Goal: Check status: Check status

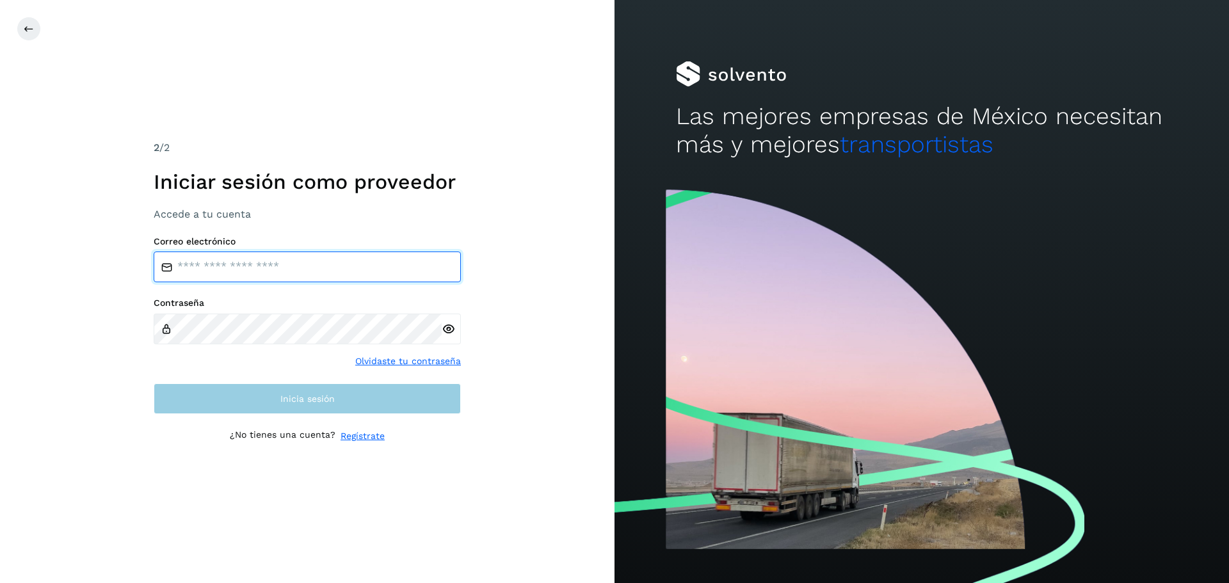
type input "**********"
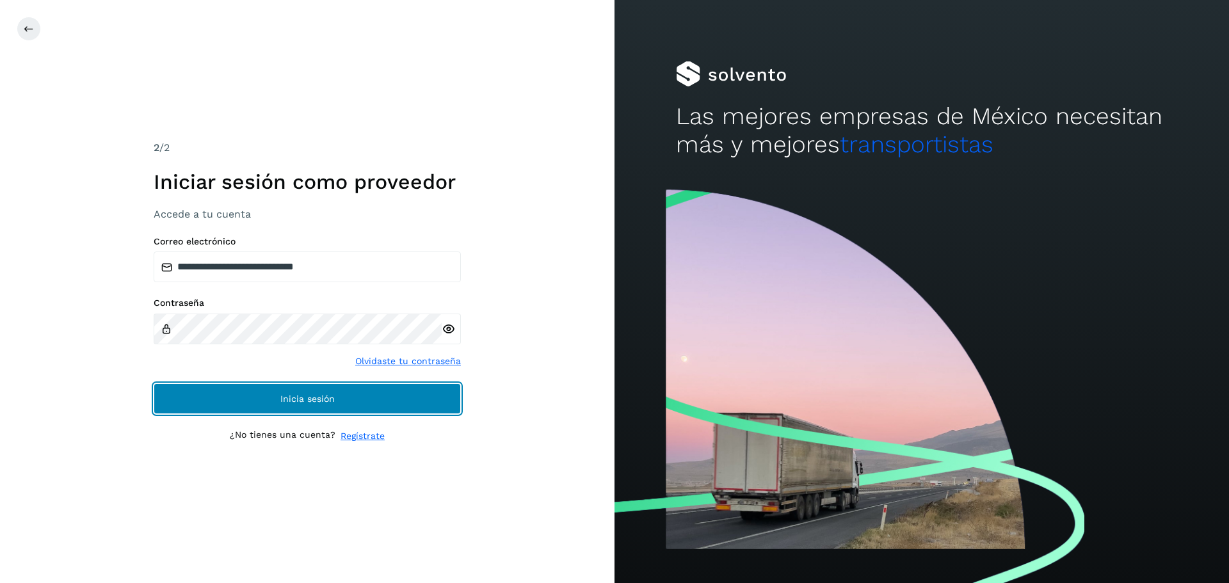
click at [207, 397] on button "Inicia sesión" at bounding box center [307, 398] width 307 height 31
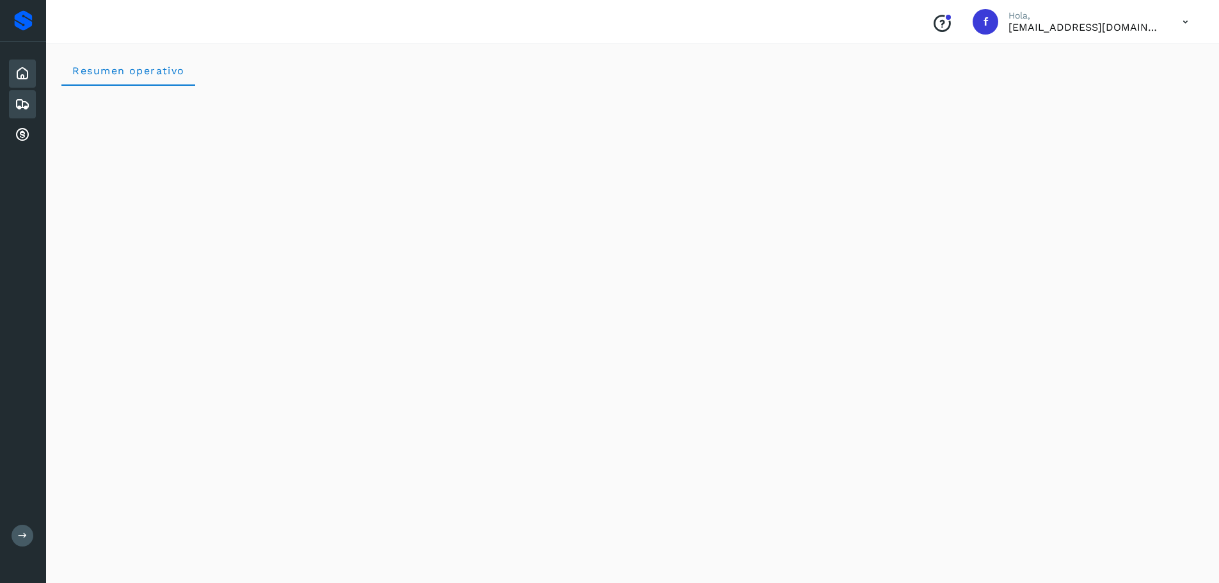
click at [20, 108] on icon at bounding box center [22, 104] width 15 height 15
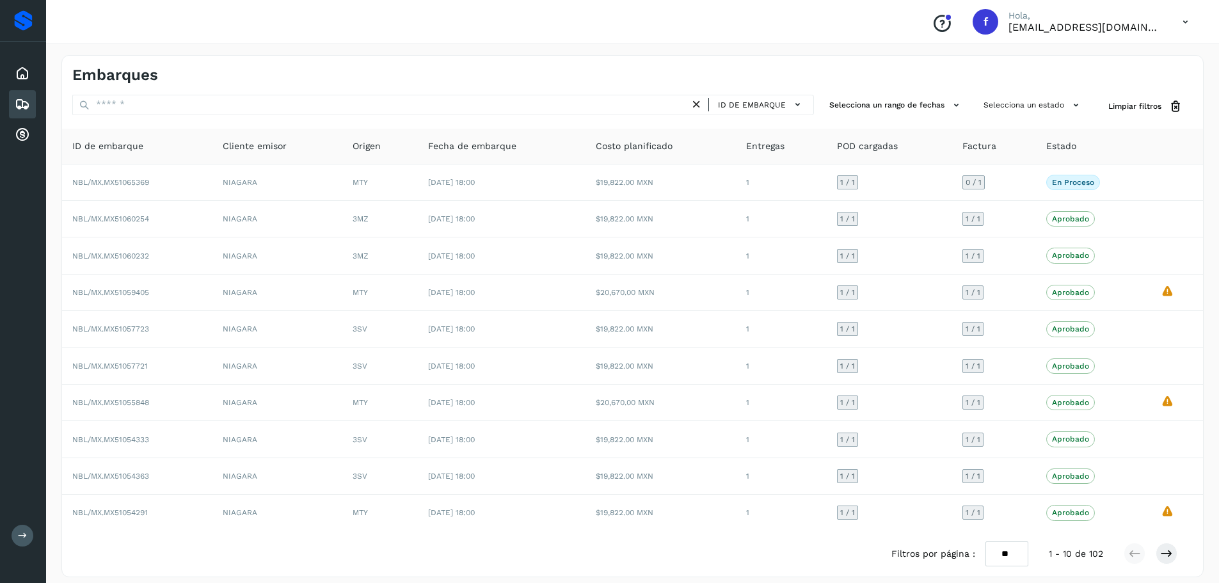
click at [911, 93] on div "Embarques ID de embarque Selecciona un rango de fechas Selecciona un estado Lim…" at bounding box center [632, 316] width 1142 height 522
click at [913, 100] on button "Selecciona un rango de fechas" at bounding box center [896, 105] width 144 height 21
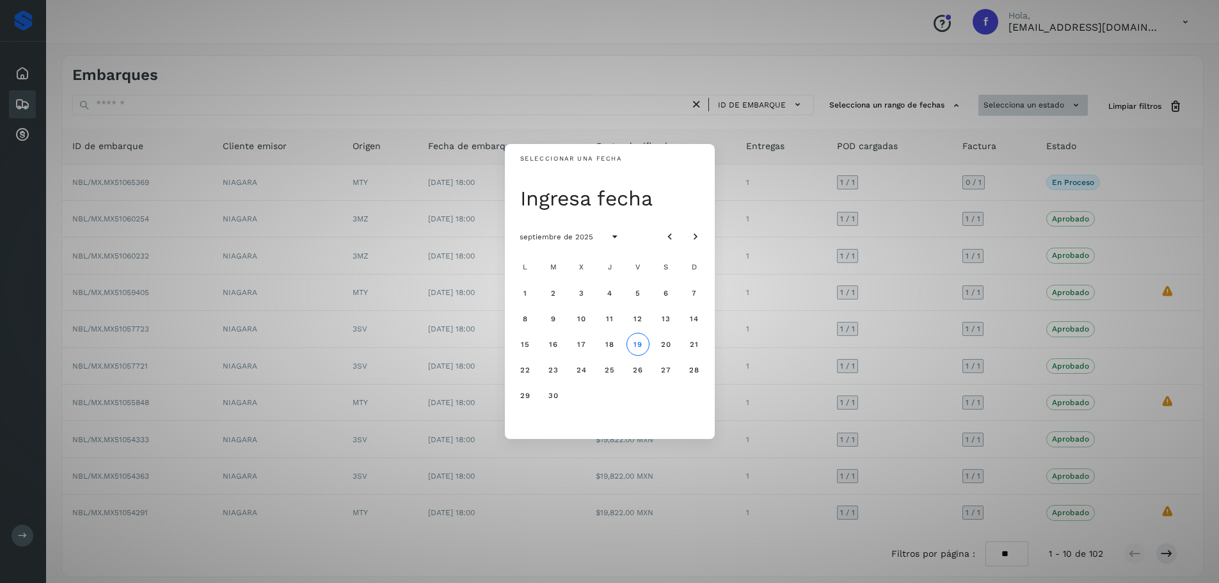
drag, startPoint x: 985, startPoint y: 104, endPoint x: 1010, endPoint y: 104, distance: 24.3
click at [989, 104] on div "Seleccionar una fecha Ingresa fecha septiembre de 2025 L M X J V S D 1 2 3 4 5 …" at bounding box center [609, 291] width 1219 height 583
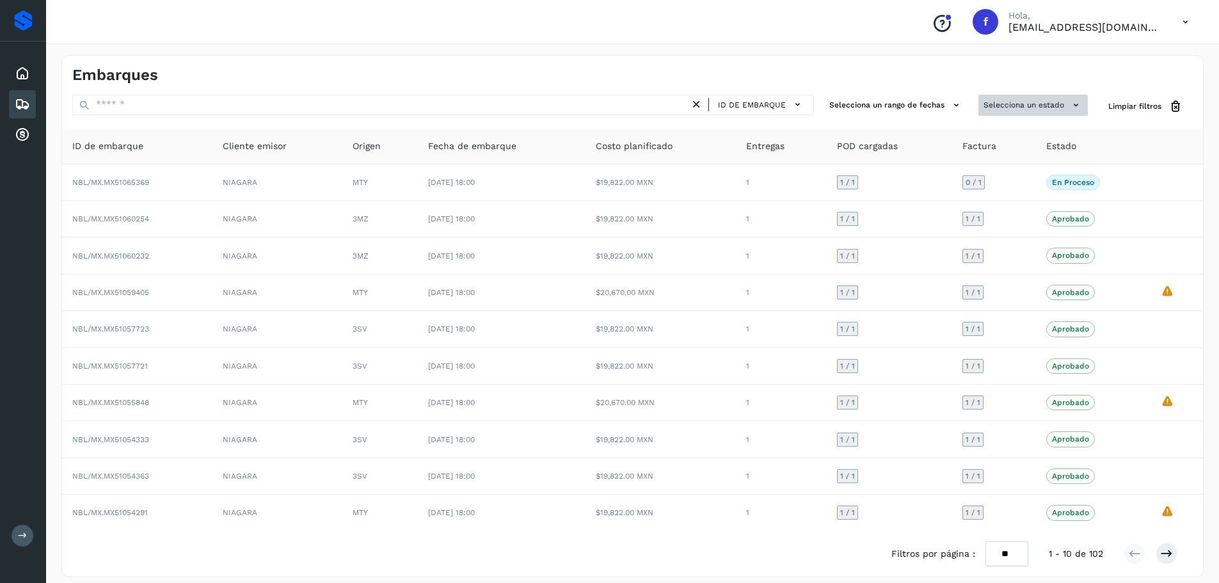
click at [1010, 104] on button "Selecciona un estado" at bounding box center [1032, 105] width 109 height 21
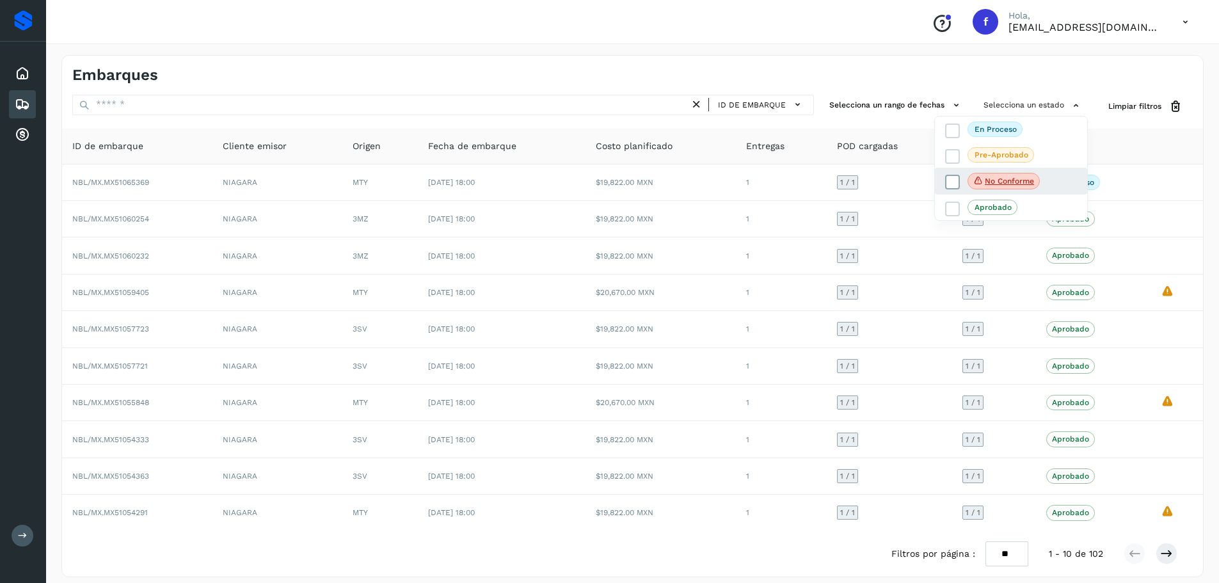
click at [979, 173] on span "No conforme" at bounding box center [1004, 181] width 72 height 17
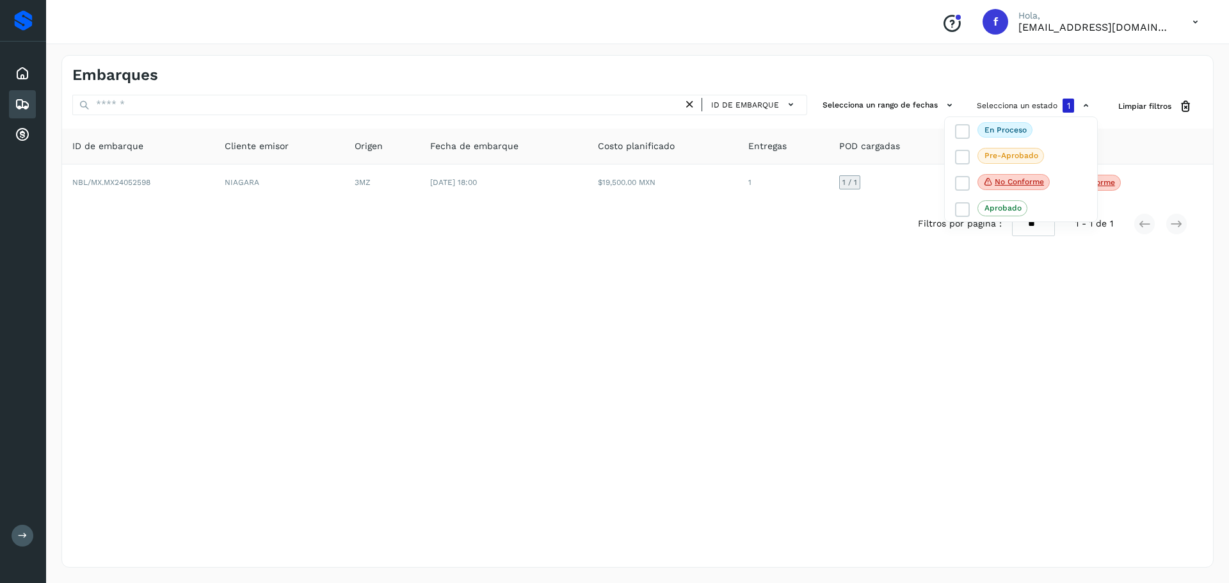
click at [760, 285] on div at bounding box center [614, 291] width 1229 height 583
click at [20, 68] on icon at bounding box center [22, 73] width 15 height 15
